Goal: Information Seeking & Learning: Check status

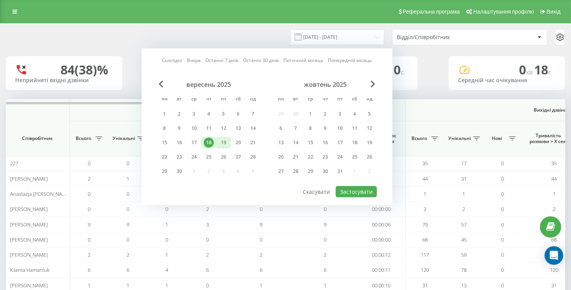
drag, startPoint x: 223, startPoint y: 142, endPoint x: 298, endPoint y: 162, distance: 77.4
click at [223, 143] on div "19" at bounding box center [224, 143] width 10 height 10
click at [356, 188] on button "Застосувати" at bounding box center [356, 191] width 41 height 11
type input "[DATE] - [DATE]"
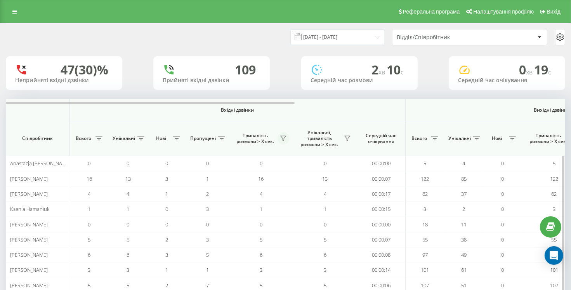
click at [283, 139] on icon at bounding box center [283, 138] width 6 height 6
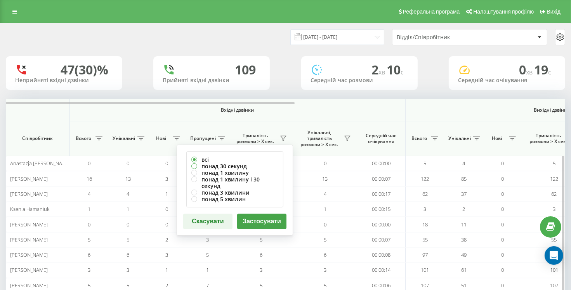
click at [197, 166] on label "понад 30 секунд" at bounding box center [234, 166] width 87 height 7
radio input "true"
click at [265, 215] on button "Застосувати" at bounding box center [261, 222] width 49 height 16
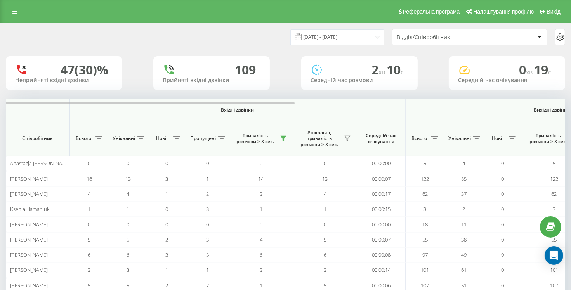
click at [461, 42] on div "Відділ/Співробітник" at bounding box center [469, 38] width 155 height 16
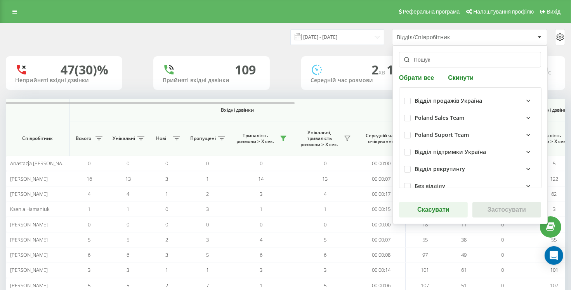
click at [413, 101] on div "Відділ продажів Україна" at bounding box center [470, 100] width 133 height 17
click at [410, 98] on label at bounding box center [407, 98] width 7 height 0
checkbox input "true"
click at [502, 210] on button "Застосувати" at bounding box center [506, 210] width 69 height 16
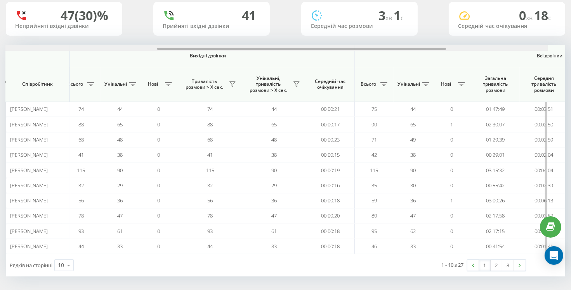
scroll to position [0, 326]
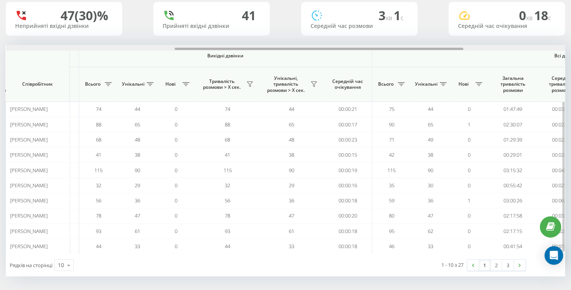
drag, startPoint x: 287, startPoint y: 47, endPoint x: 456, endPoint y: 87, distance: 173.4
click at [456, 87] on div "Вхідні дзвінки Вихідні дзвінки Всі дзвінки Співробітник Всього Унікальні Нові П…" at bounding box center [285, 149] width 559 height 209
click at [246, 82] on button at bounding box center [250, 84] width 12 height 12
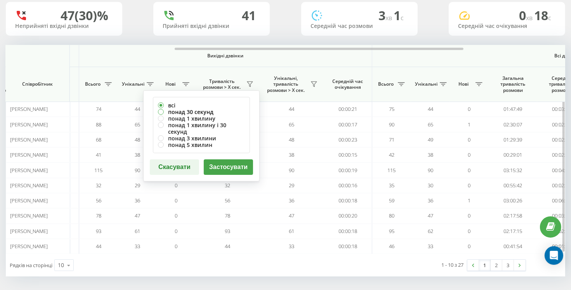
click at [161, 109] on label "понад 30 секунд" at bounding box center [201, 112] width 87 height 7
radio input "true"
click at [224, 160] on button "Застосувати" at bounding box center [228, 168] width 49 height 16
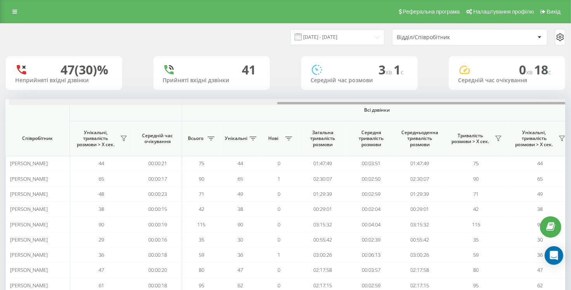
scroll to position [0, 523]
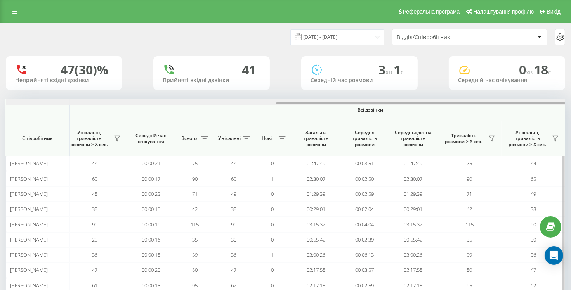
drag, startPoint x: 268, startPoint y: 104, endPoint x: 545, endPoint y: 114, distance: 277.7
click at [560, 119] on div "Вхідні дзвінки Вихідні дзвінки Всі дзвінки Співробітник Всього Унікальні Нові П…" at bounding box center [285, 203] width 559 height 209
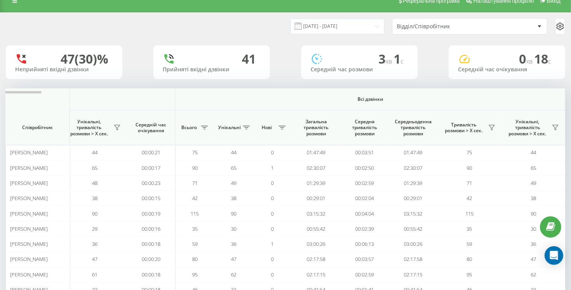
scroll to position [3, 0]
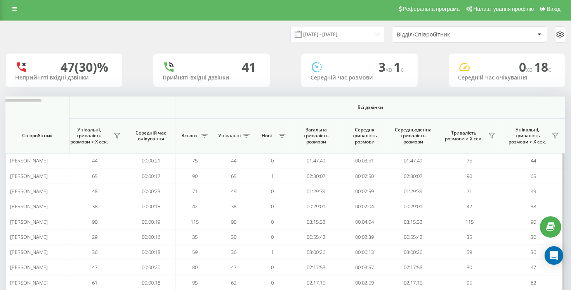
drag, startPoint x: 42, startPoint y: 99, endPoint x: 57, endPoint y: 101, distance: 16.0
click at [57, 101] on th at bounding box center [38, 108] width 64 height 22
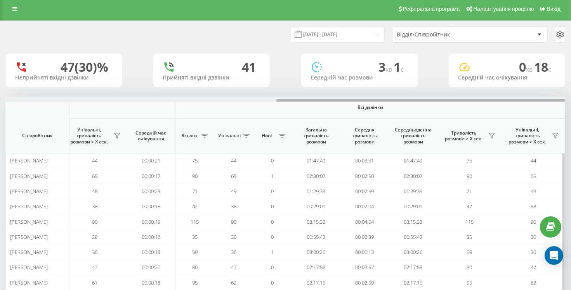
drag, startPoint x: 34, startPoint y: 100, endPoint x: 85, endPoint y: 104, distance: 50.6
click at [84, 104] on div "Вхідні дзвінки Вихідні дзвінки Всі дзвінки Співробітник Всього Унікальні Нові П…" at bounding box center [285, 201] width 559 height 209
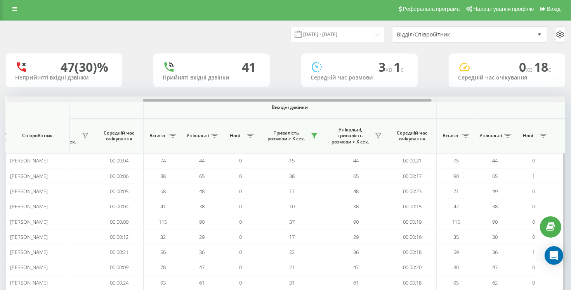
scroll to position [0, 260]
drag, startPoint x: 290, startPoint y: 101, endPoint x: 155, endPoint y: 106, distance: 136.0
click at [155, 106] on div "Вхідні дзвінки Вихідні дзвінки Всі дзвінки Співробітник Всього Унікальні Нові П…" at bounding box center [285, 201] width 559 height 209
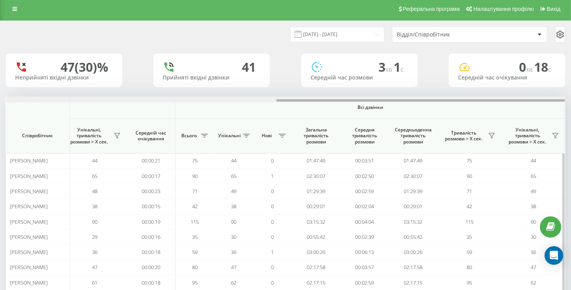
drag, startPoint x: 310, startPoint y: 98, endPoint x: 356, endPoint y: 99, distance: 45.4
click at [356, 99] on div at bounding box center [285, 100] width 559 height 6
click at [351, 100] on div at bounding box center [420, 100] width 289 height 2
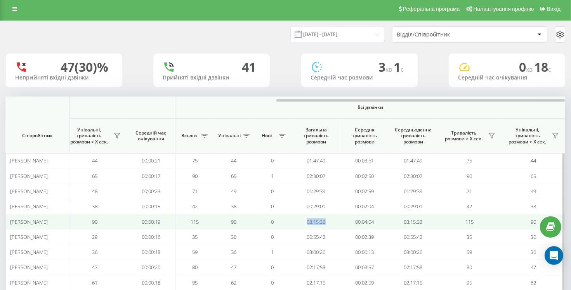
drag, startPoint x: 304, startPoint y: 219, endPoint x: 335, endPoint y: 219, distance: 31.1
click at [335, 219] on td "03:15:32" at bounding box center [316, 221] width 49 height 15
copy td "03:15:32"
